Goal: Navigation & Orientation: Find specific page/section

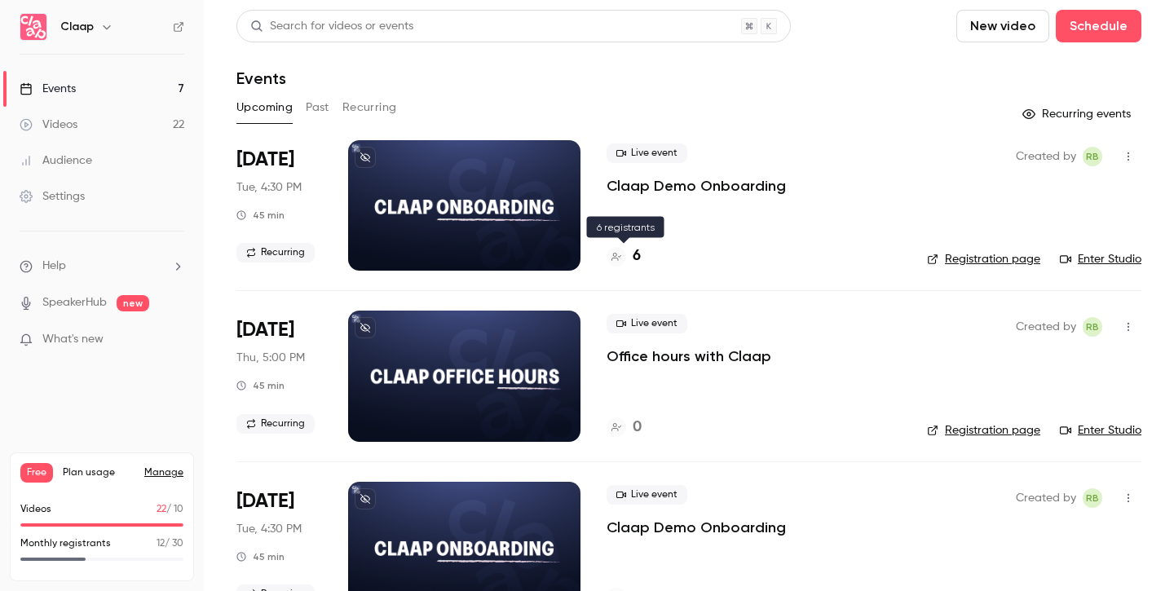
click at [639, 260] on h4 "6" at bounding box center [637, 256] width 8 height 22
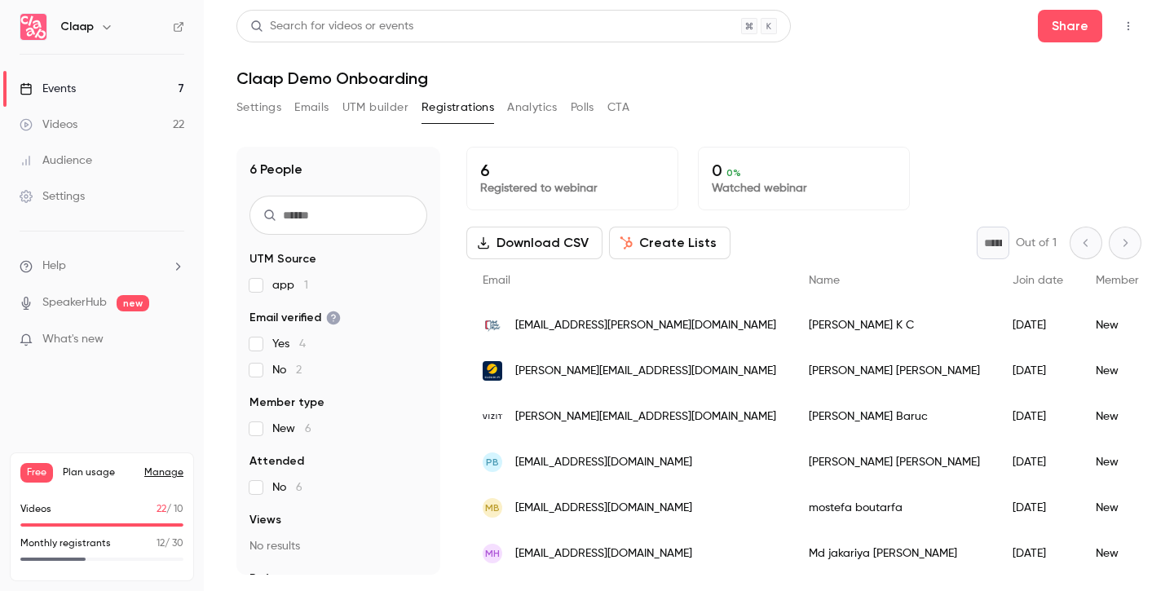
scroll to position [2, 0]
click at [581, 108] on button "Polls" at bounding box center [583, 108] width 24 height 26
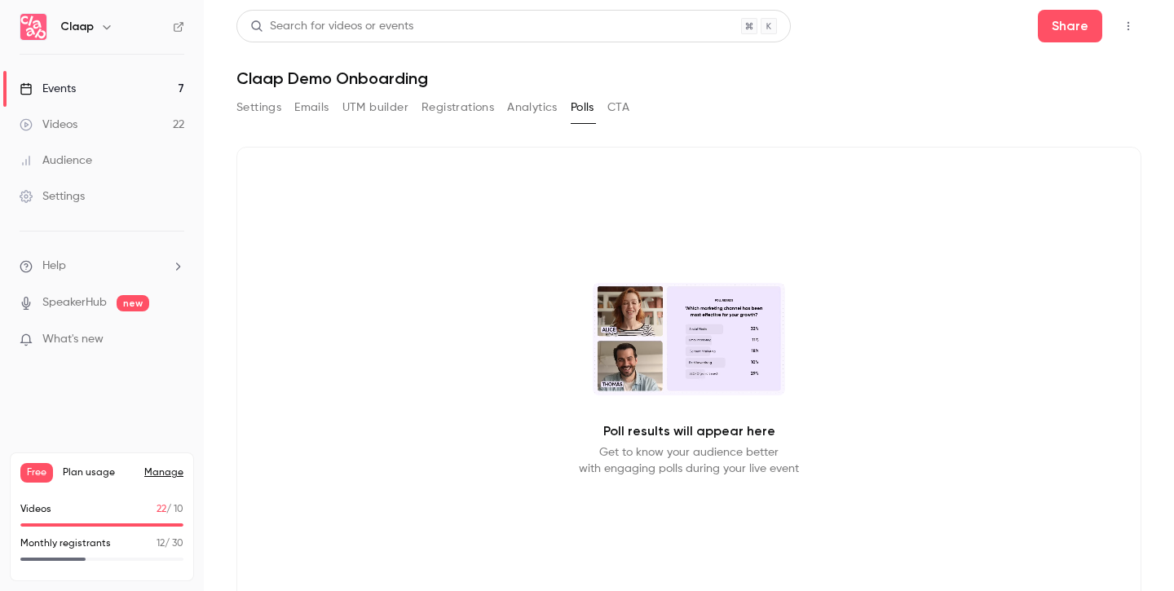
click at [274, 104] on button "Settings" at bounding box center [259, 108] width 45 height 26
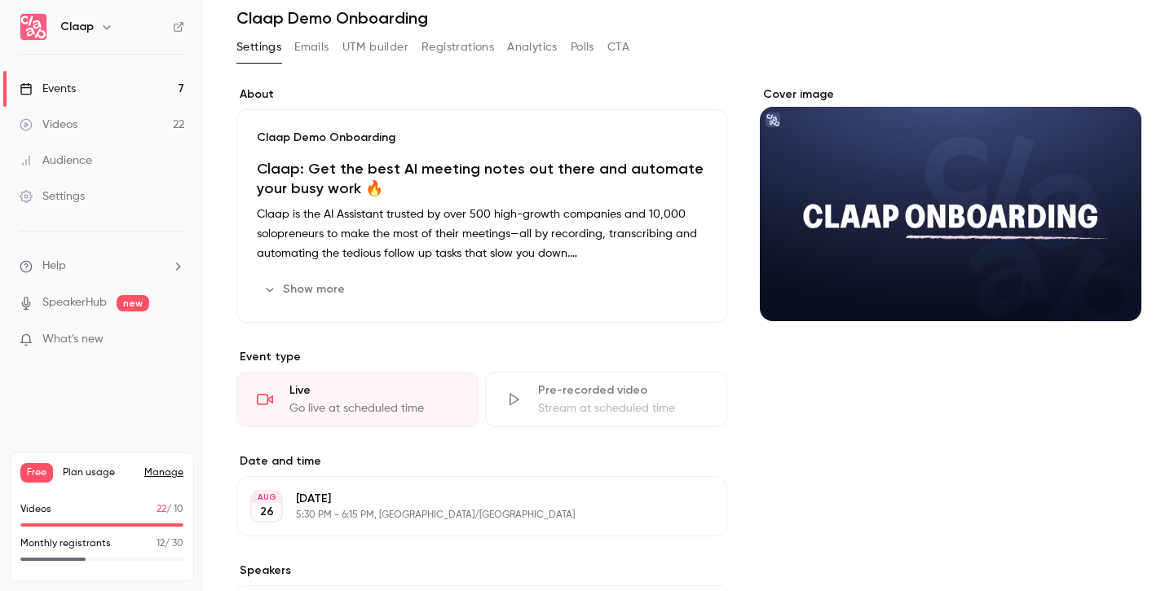
scroll to position [69, 0]
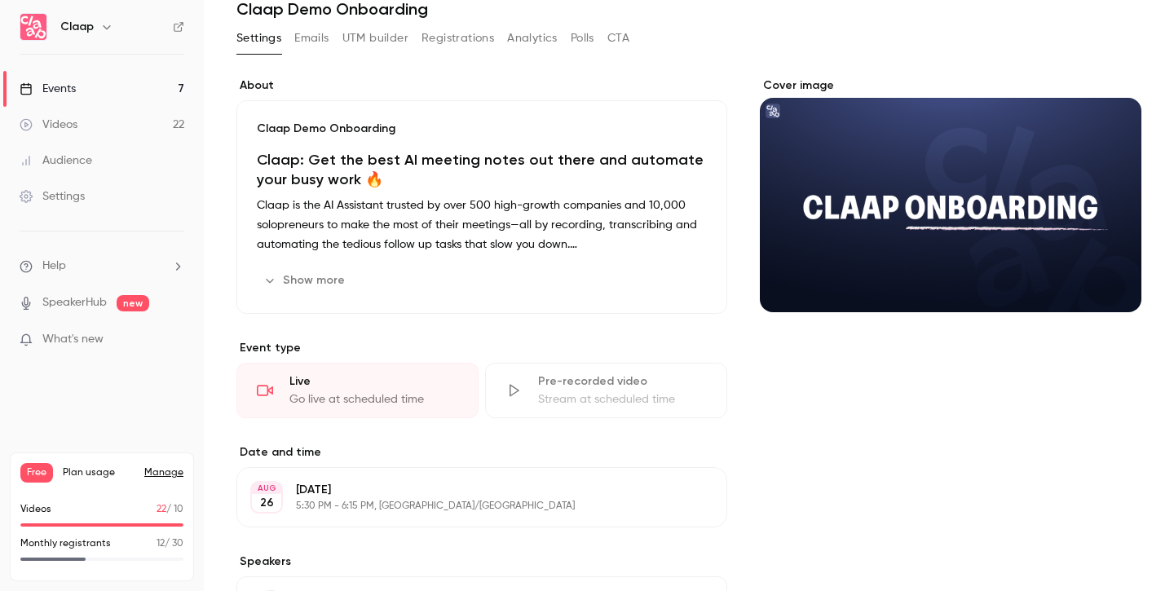
click at [276, 285] on button "Show more" at bounding box center [306, 281] width 98 height 26
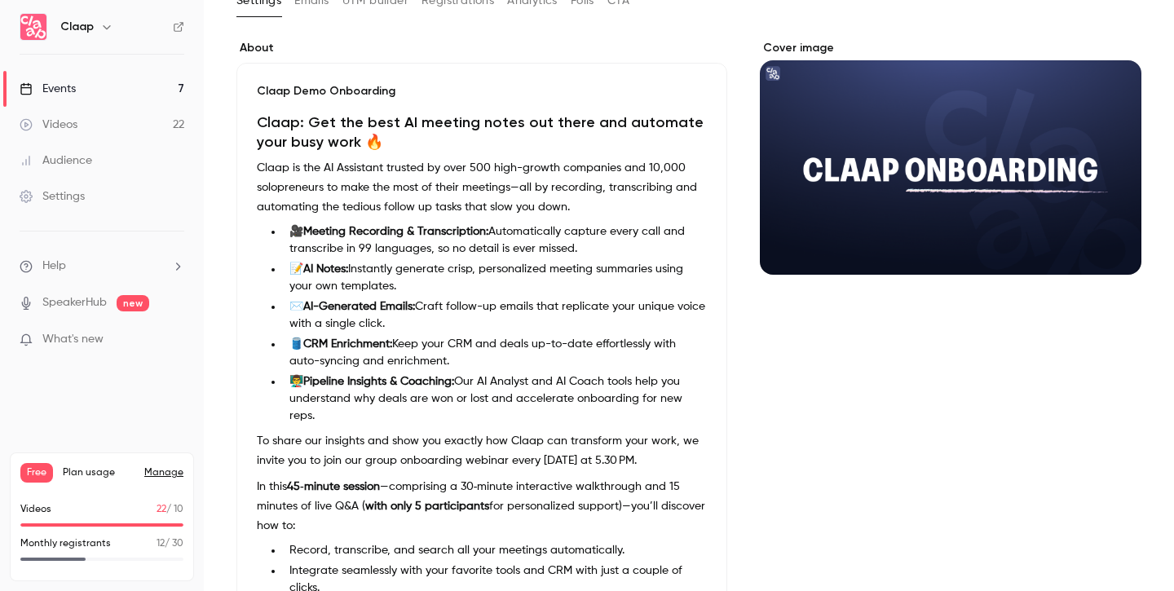
scroll to position [0, 0]
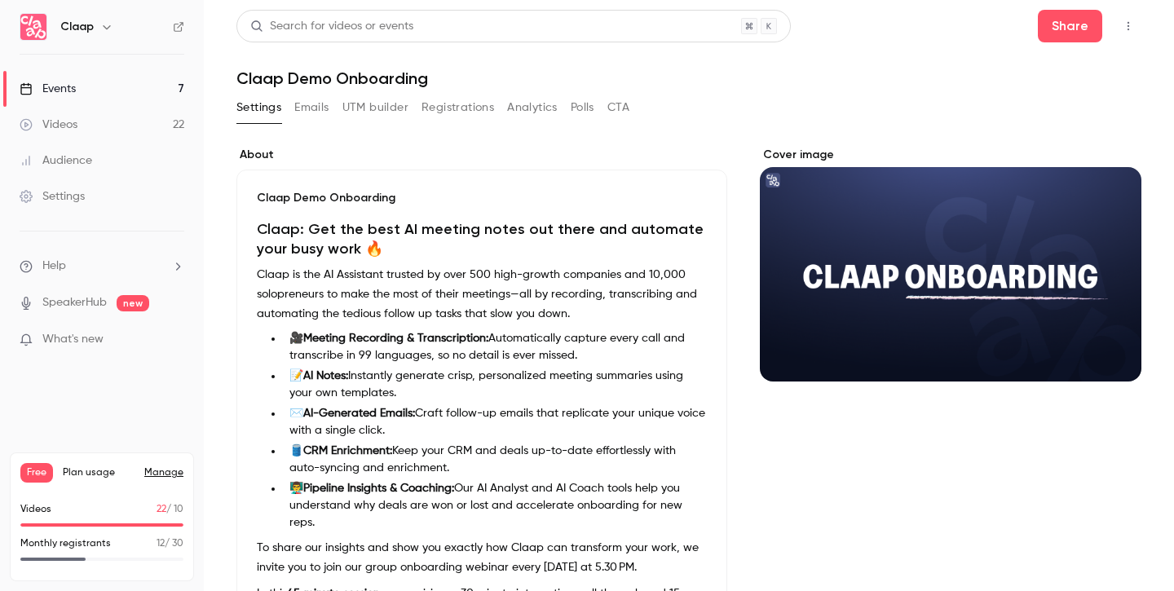
click at [258, 108] on button "Settings" at bounding box center [259, 108] width 45 height 26
click at [1129, 24] on icon "button" at bounding box center [1128, 25] width 13 height 11
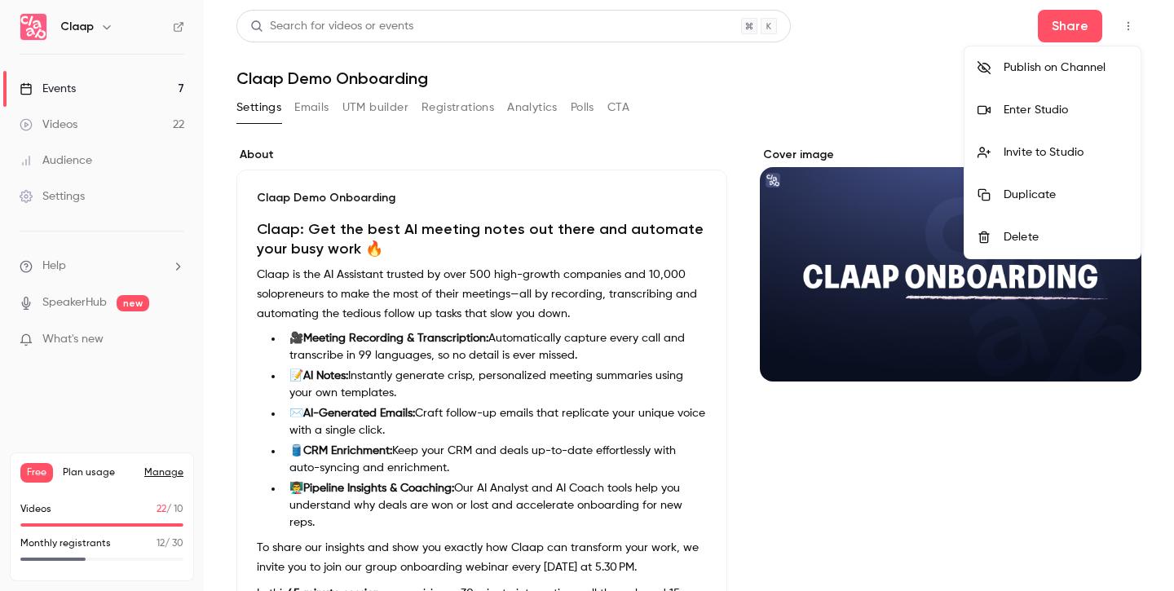
click at [1061, 109] on div "Enter Studio" at bounding box center [1066, 110] width 124 height 16
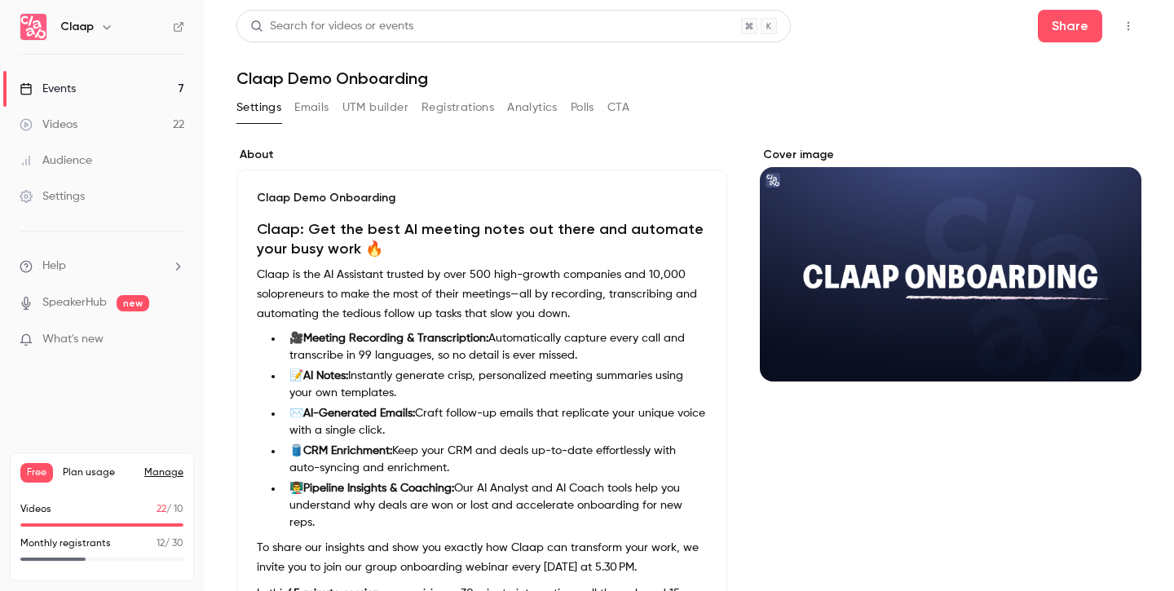
click at [1050, 97] on div "Settings Emails UTM builder Registrations Analytics Polls CTA" at bounding box center [689, 111] width 905 height 33
click at [1127, 29] on icon "button" at bounding box center [1128, 25] width 13 height 11
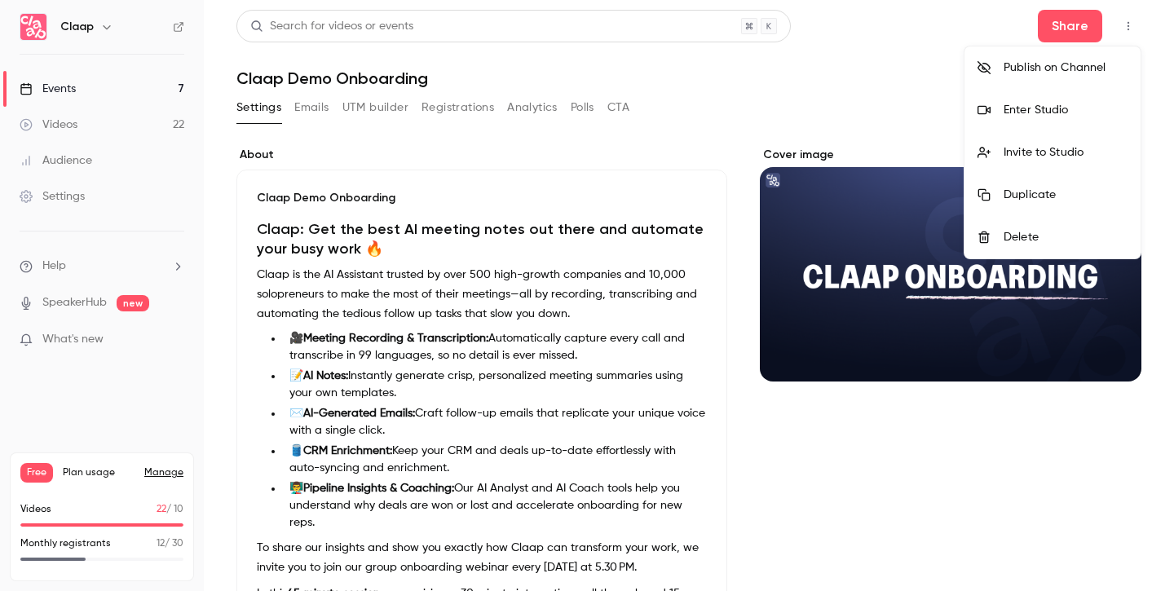
click at [1046, 113] on div "Enter Studio" at bounding box center [1066, 110] width 124 height 16
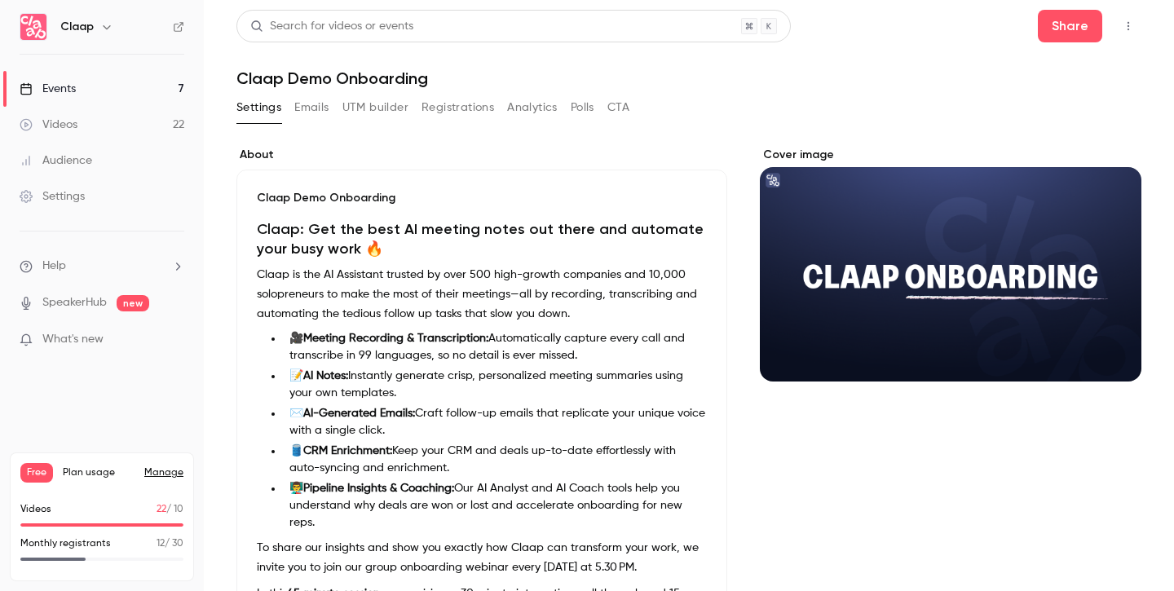
click at [1125, 31] on icon "button" at bounding box center [1128, 25] width 13 height 11
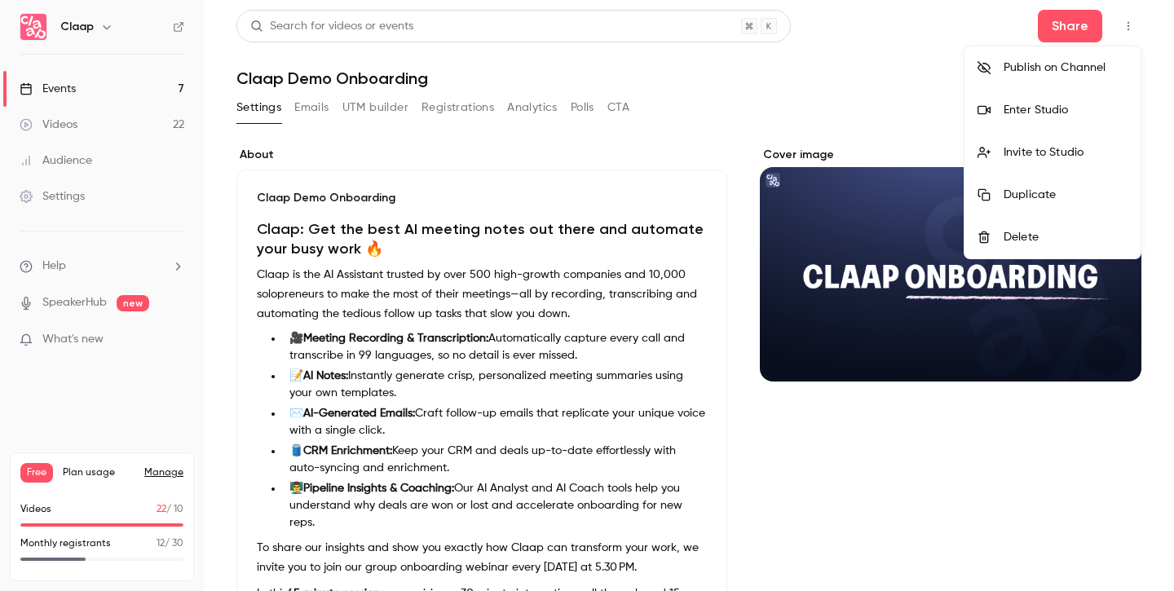
click at [1041, 110] on div "Enter Studio" at bounding box center [1066, 110] width 124 height 16
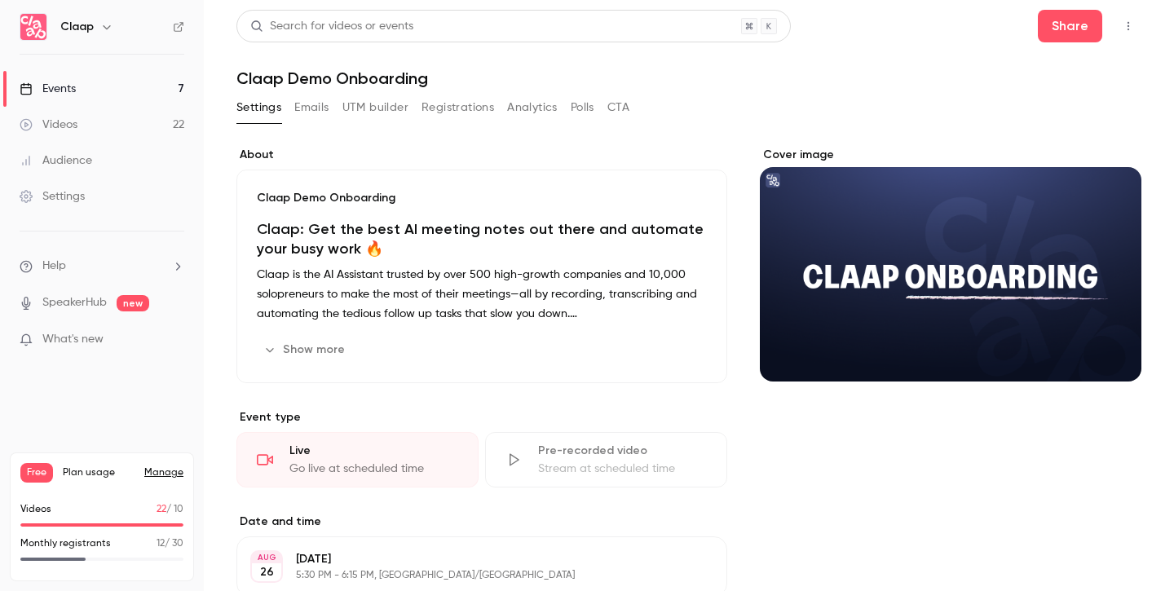
click at [1129, 26] on icon "button" at bounding box center [1129, 26] width 2 height 9
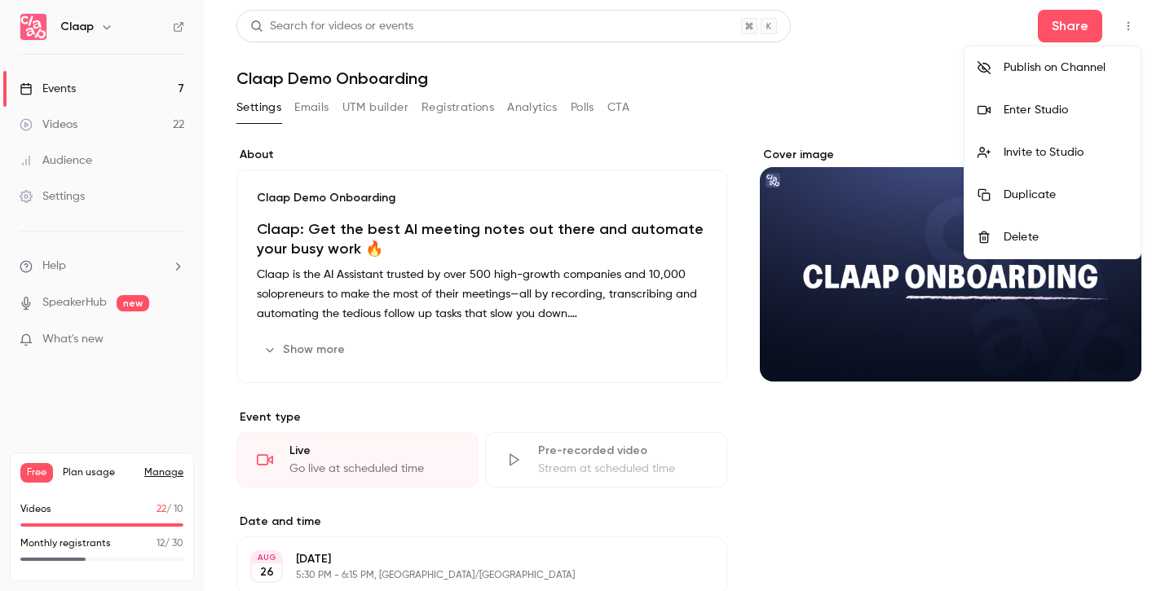
click at [1041, 113] on div "Enter Studio" at bounding box center [1066, 110] width 124 height 16
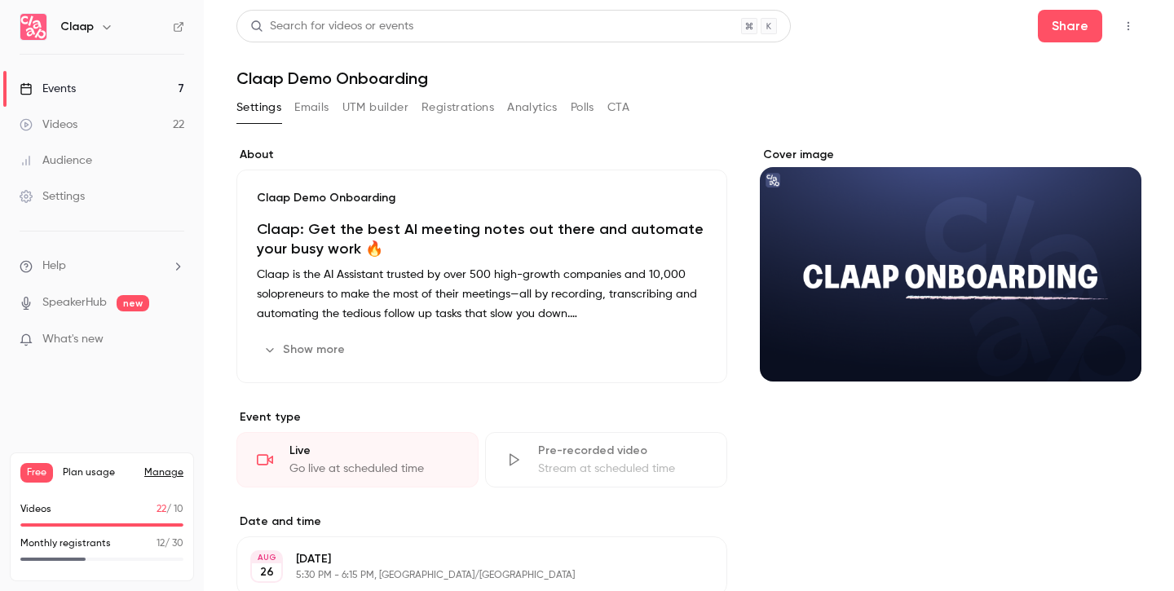
click at [305, 104] on button "Emails" at bounding box center [311, 108] width 34 height 26
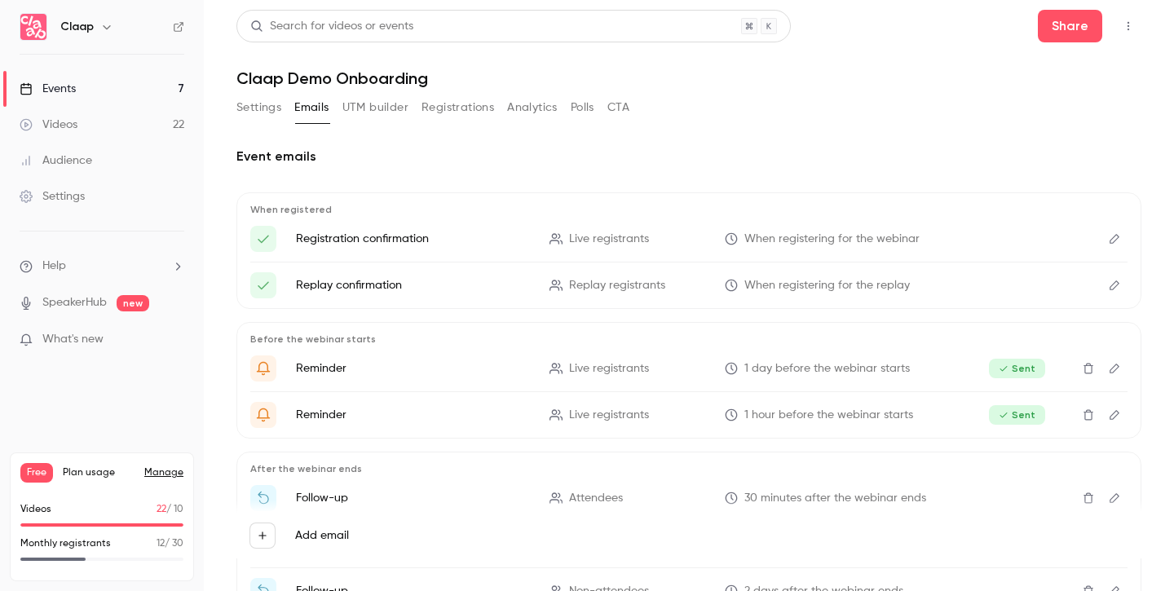
click at [259, 100] on button "Settings" at bounding box center [259, 108] width 45 height 26
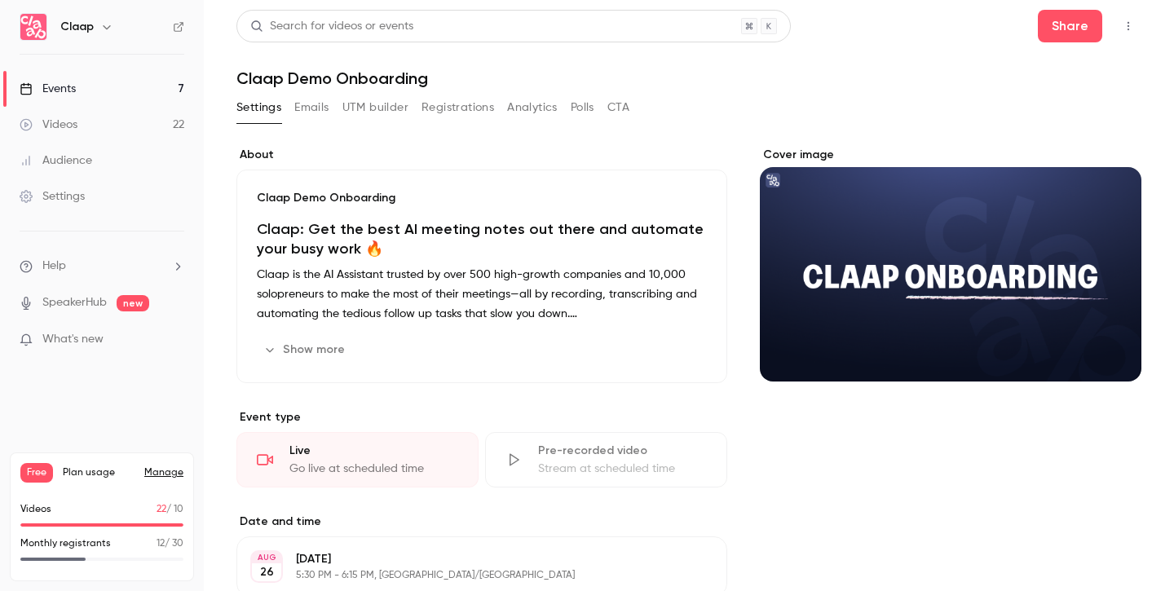
click at [1130, 25] on icon "button" at bounding box center [1128, 25] width 13 height 11
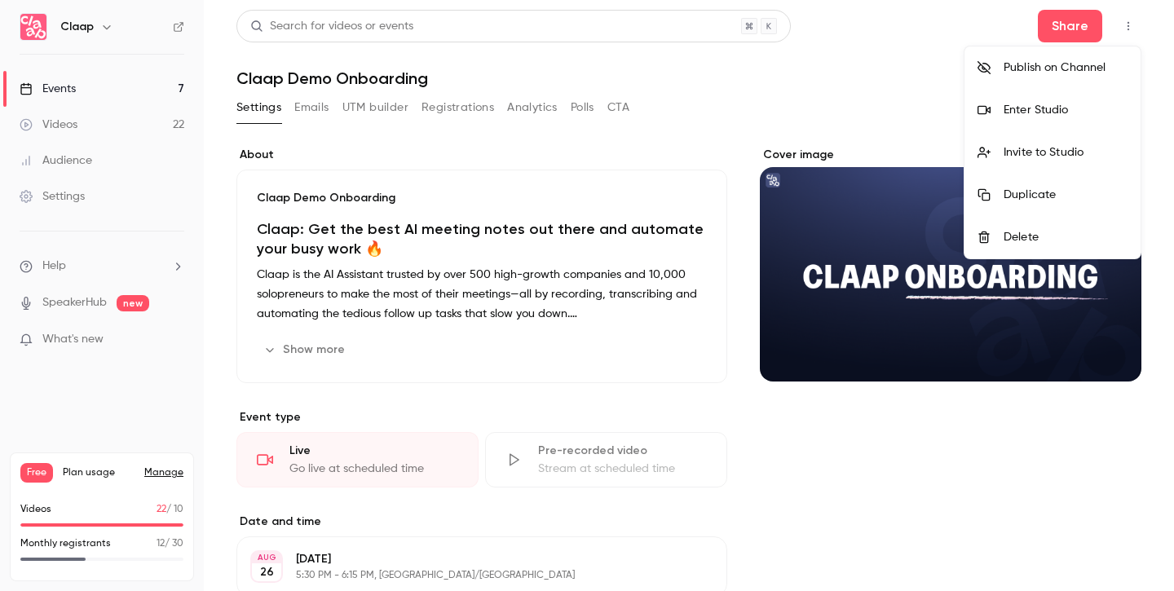
click at [1038, 109] on div "Enter Studio" at bounding box center [1066, 110] width 124 height 16
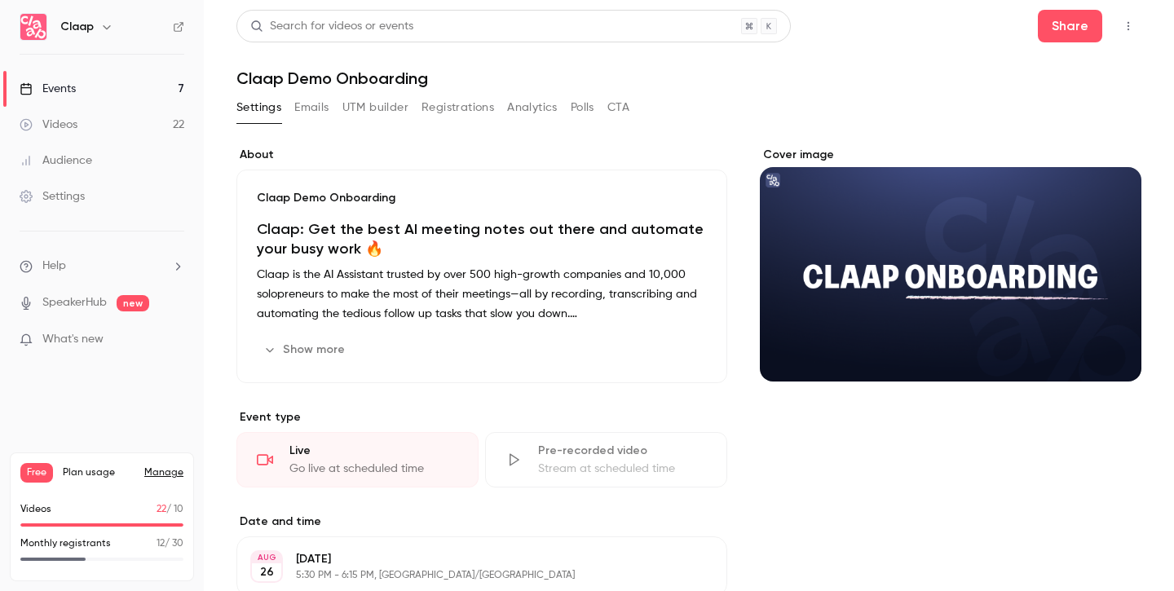
click at [102, 95] on link "Events 7" at bounding box center [102, 89] width 204 height 36
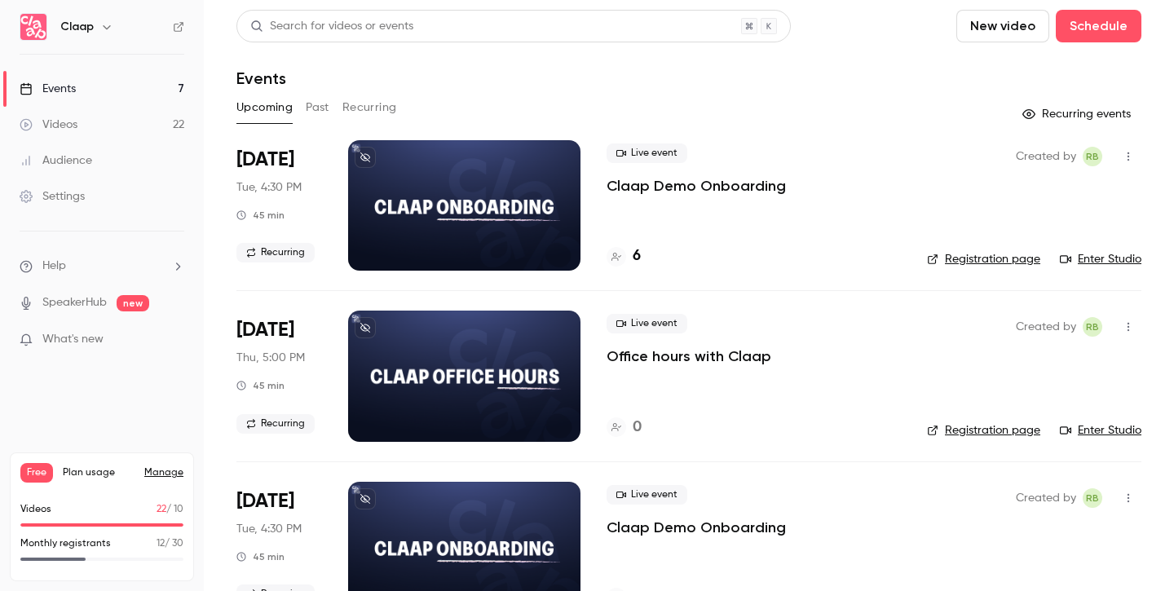
click at [1106, 261] on link "Enter Studio" at bounding box center [1101, 259] width 82 height 16
click at [877, 262] on div "6" at bounding box center [754, 256] width 294 height 22
click at [1107, 256] on link "Enter Studio" at bounding box center [1101, 259] width 82 height 16
click at [321, 80] on div "Events" at bounding box center [689, 79] width 905 height 20
click at [35, 75] on link "Events 7" at bounding box center [102, 89] width 204 height 36
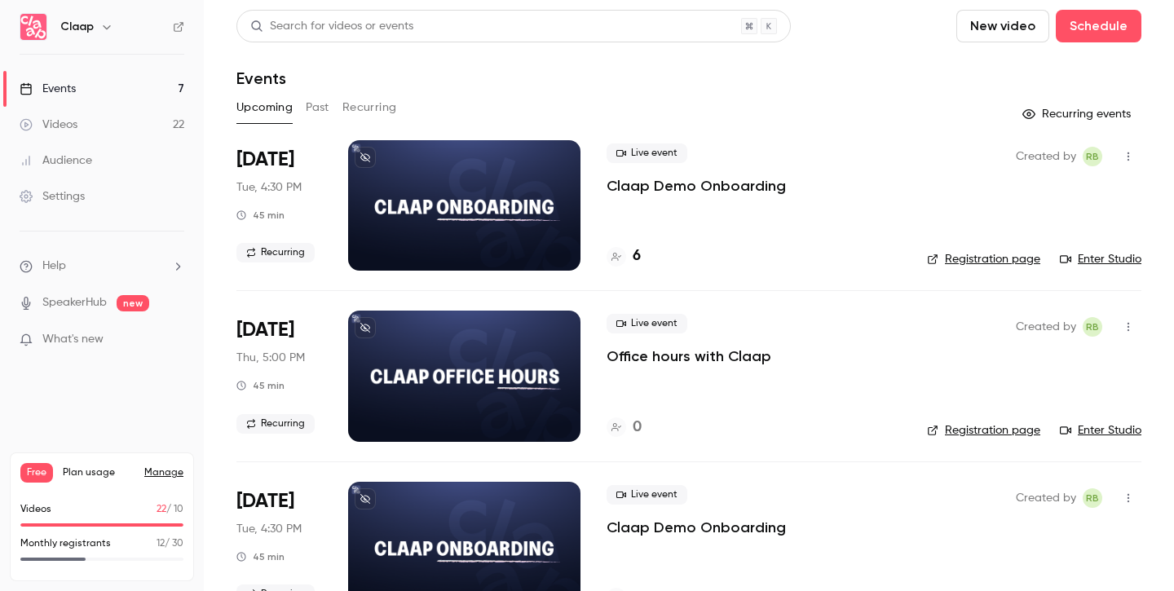
click at [530, 74] on div "Events" at bounding box center [689, 79] width 905 height 20
click at [1121, 259] on link "Enter Studio" at bounding box center [1101, 259] width 82 height 16
